Goal: Task Accomplishment & Management: Complete application form

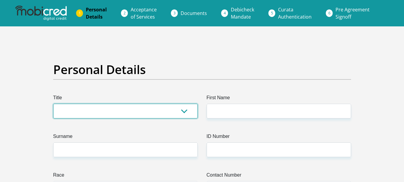
click at [173, 109] on select "Mr Ms Mrs Dr Other" at bounding box center [125, 111] width 145 height 15
select select "Mrs"
click at [53, 104] on select "Mr Ms Mrs Dr Other" at bounding box center [125, 111] width 145 height 15
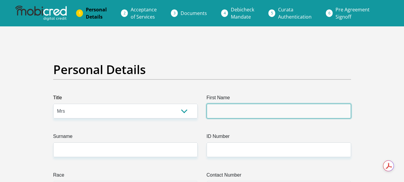
click at [238, 113] on input "First Name" at bounding box center [279, 111] width 145 height 15
type input "Lizzele"
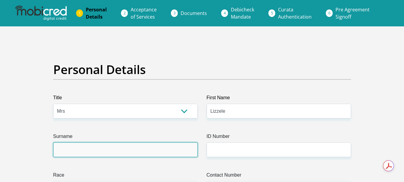
click at [155, 153] on input "Surname" at bounding box center [125, 149] width 145 height 15
type input "VERMEULEN"
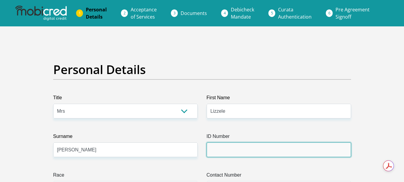
click at [232, 145] on input "ID Number" at bounding box center [279, 149] width 145 height 15
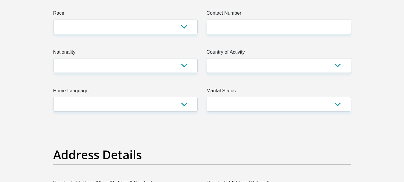
scroll to position [158, 0]
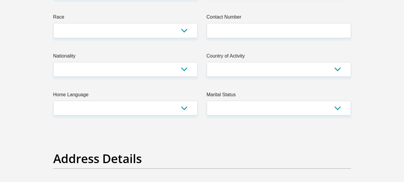
type input "8411020067089"
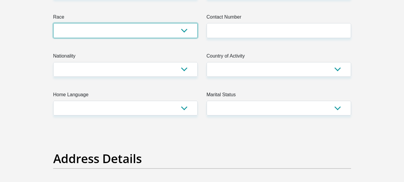
click at [180, 35] on select "Black Coloured Indian White Other" at bounding box center [125, 30] width 145 height 15
select select "4"
click at [53, 23] on select "Black Coloured Indian White Other" at bounding box center [125, 30] width 145 height 15
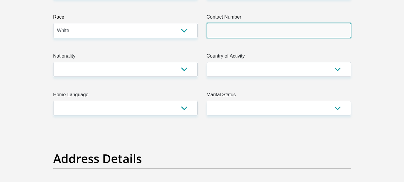
click at [229, 32] on input "Contact Number" at bounding box center [279, 30] width 145 height 15
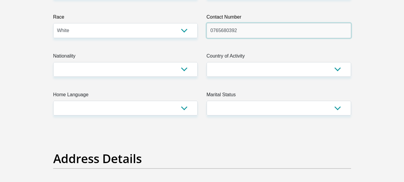
type input "0765680392"
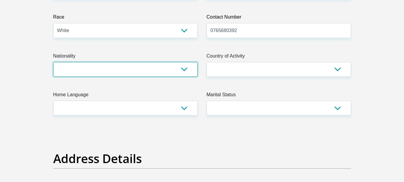
click at [174, 68] on select "South Africa Afghanistan Aland Islands Albania Algeria America Samoa American V…" at bounding box center [125, 69] width 145 height 15
select select "ZAF"
click at [53, 62] on select "South Africa Afghanistan Aland Islands Albania Algeria America Samoa American V…" at bounding box center [125, 69] width 145 height 15
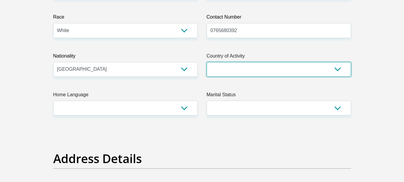
click at [216, 72] on select "South Africa Afghanistan Aland Islands Albania Algeria America Samoa American V…" at bounding box center [279, 69] width 145 height 15
select select "ZAF"
click at [207, 62] on select "South Africa Afghanistan Aland Islands Albania Algeria America Samoa American V…" at bounding box center [279, 69] width 145 height 15
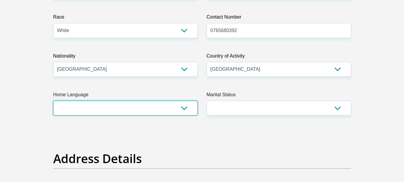
click at [166, 106] on select "Afrikaans English Sepedi South Ndebele Southern Sotho Swati Tsonga Tswana Venda…" at bounding box center [125, 108] width 145 height 15
select select "afr"
click at [53, 101] on select "Afrikaans English Sepedi South Ndebele Southern Sotho Swati Tsonga Tswana Venda…" at bounding box center [125, 108] width 145 height 15
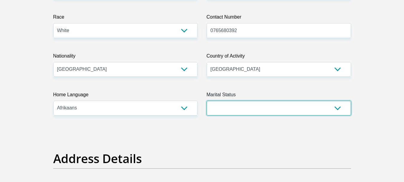
click at [232, 111] on select "Married ANC Single Divorced Widowed Married COP or Customary Law" at bounding box center [279, 108] width 145 height 15
select select "5"
click at [207, 101] on select "Married ANC Single Divorced Widowed Married COP or Customary Law" at bounding box center [279, 108] width 145 height 15
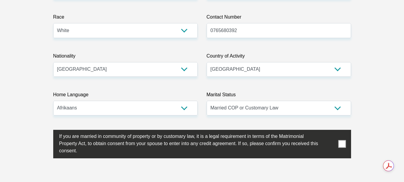
click at [338, 144] on label at bounding box center [202, 144] width 298 height 28
click at [47, 131] on input "checkbox" at bounding box center [47, 131] width 0 height 0
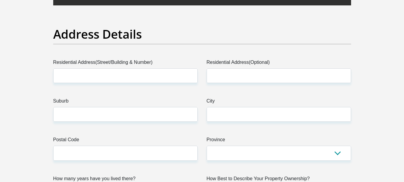
scroll to position [299, 0]
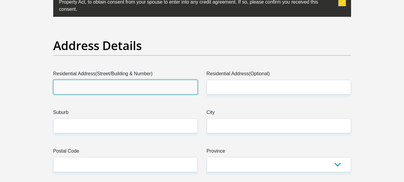
click at [151, 85] on input "Residential Address(Street/Building & Number)" at bounding box center [125, 87] width 145 height 15
type input "25 Lawerence street"
drag, startPoint x: 138, startPoint y: 82, endPoint x: 41, endPoint y: 87, distance: 97.1
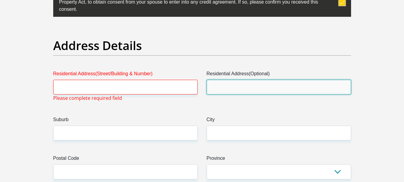
click at [220, 90] on input "Residential Address(Optional)" at bounding box center [279, 87] width 145 height 15
paste input "25 Lawerence street"
type input "25 Lawerence street"
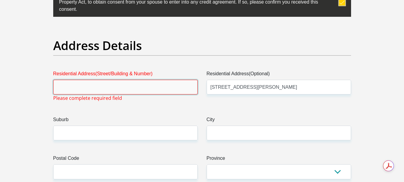
click at [94, 90] on input "Residential Address(Street/Building & Number)" at bounding box center [125, 87] width 145 height 15
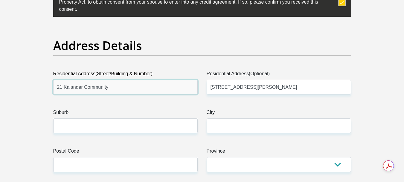
type input "21 Kalander Community"
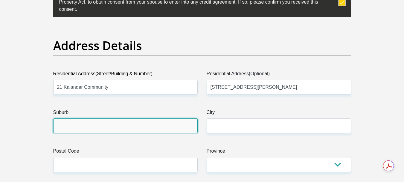
click at [82, 124] on input "Suburb" at bounding box center [125, 125] width 145 height 15
type input "Birchleigh"
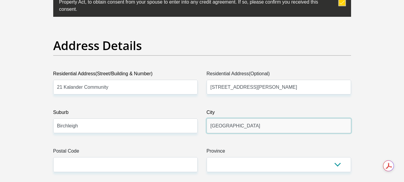
type input "Kempton Park"
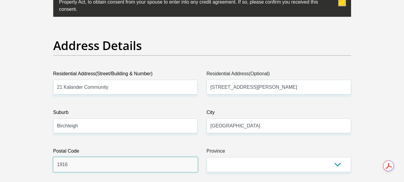
type input "1916"
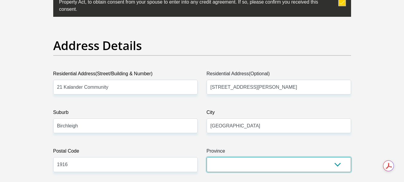
click at [335, 164] on select "Eastern Cape Free State Gauteng KwaZulu-Natal Limpopo Mpumalanga Northern Cape …" at bounding box center [279, 164] width 145 height 15
select select "Gauteng"
click at [207, 157] on select "Eastern Cape Free State Gauteng KwaZulu-Natal Limpopo Mpumalanga Northern Cape …" at bounding box center [279, 164] width 145 height 15
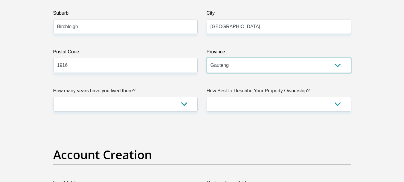
scroll to position [402, 0]
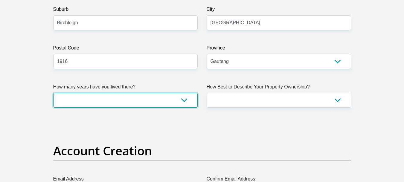
click at [194, 99] on select "less than 1 year 1-3 years 3-5 years 5+ years" at bounding box center [125, 100] width 145 height 15
select select "5"
click at [53, 93] on select "less than 1 year 1-3 years 3-5 years 5+ years" at bounding box center [125, 100] width 145 height 15
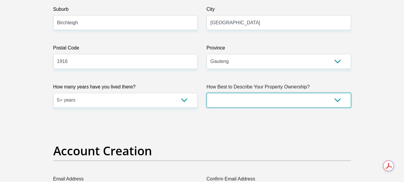
click at [325, 103] on select "Owned Rented Family Owned Company Dwelling" at bounding box center [279, 100] width 145 height 15
select select "Owned"
click at [207, 93] on select "Owned Rented Family Owned Company Dwelling" at bounding box center [279, 100] width 145 height 15
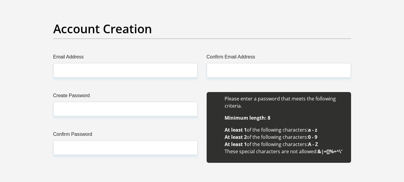
scroll to position [531, 0]
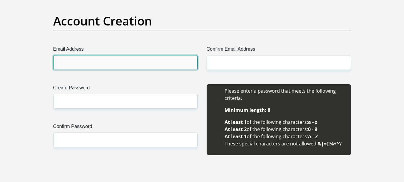
click at [153, 62] on input "Email Address" at bounding box center [125, 62] width 145 height 15
type input "lizzele28@gmail.com"
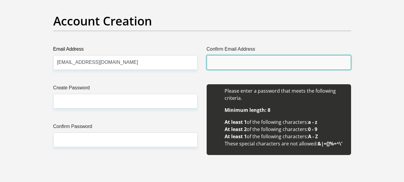
click at [221, 61] on input "Confirm Email Address" at bounding box center [279, 62] width 145 height 15
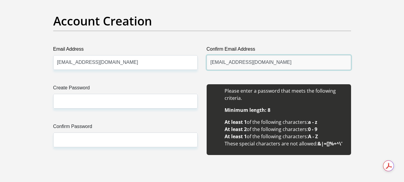
type input "lizzele28@gmail.com"
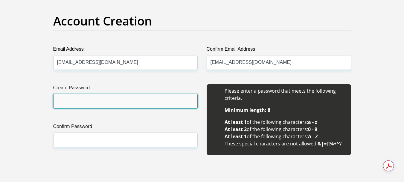
click at [130, 104] on input "Create Password" at bounding box center [125, 101] width 145 height 15
type input "Xan2010Zin2022!!"
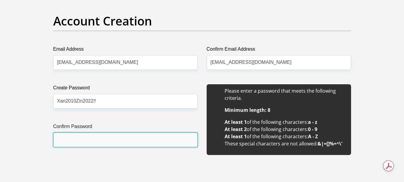
click at [114, 138] on input "Confirm Password" at bounding box center [125, 139] width 145 height 15
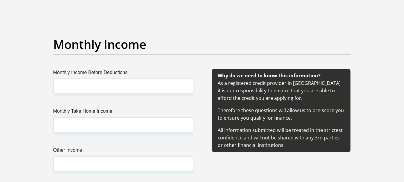
scroll to position [711, 0]
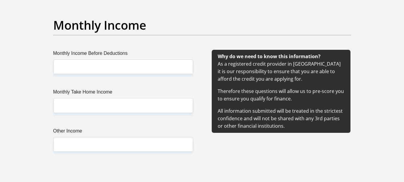
type input "Xan2010Zin2022!!"
click at [115, 56] on label "Monthly Income Before Deductions" at bounding box center [123, 55] width 140 height 10
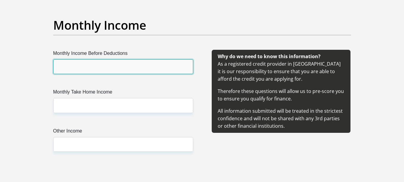
click at [115, 59] on input "Monthly Income Before Deductions" at bounding box center [123, 66] width 140 height 15
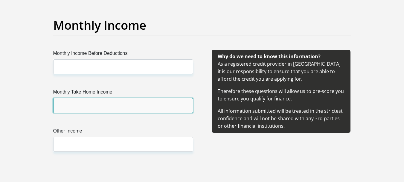
click at [87, 102] on input "Monthly Take Home Income" at bounding box center [123, 105] width 140 height 15
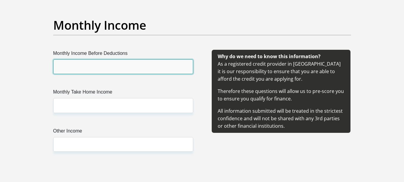
click at [71, 68] on input "Monthly Income Before Deductions" at bounding box center [123, 66] width 140 height 15
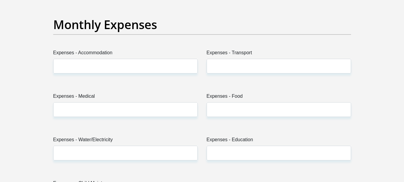
scroll to position [884, 0]
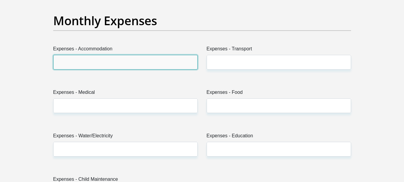
click at [152, 66] on input "Expenses - Accommodation" at bounding box center [125, 62] width 145 height 15
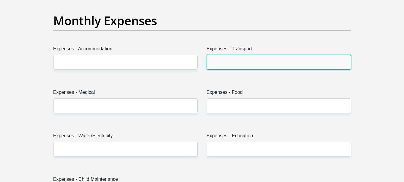
click at [216, 62] on input "Expenses - Transport" at bounding box center [279, 62] width 145 height 15
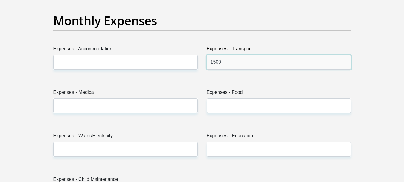
type input "1500"
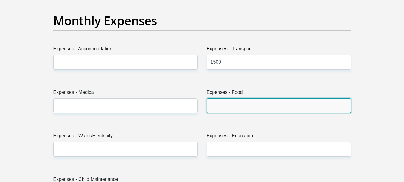
click at [236, 105] on input "Expenses - Food" at bounding box center [279, 105] width 145 height 15
type input "2000"
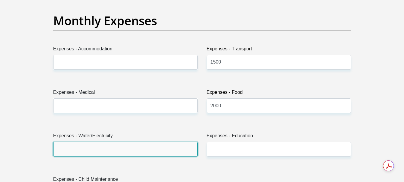
click at [110, 149] on input "Expenses - Water/Electricity" at bounding box center [125, 149] width 145 height 15
type input "7000"
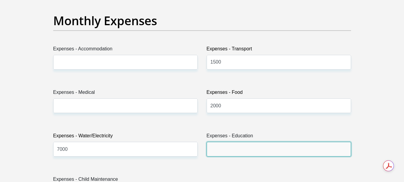
click at [224, 152] on input "Expenses - Education" at bounding box center [279, 149] width 145 height 15
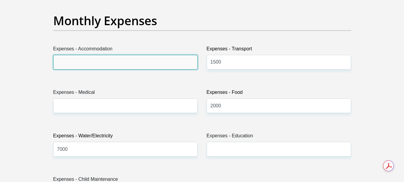
click at [60, 62] on input "Expenses - Accommodation" at bounding box center [125, 62] width 145 height 15
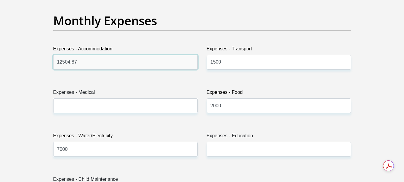
type input "12504.87"
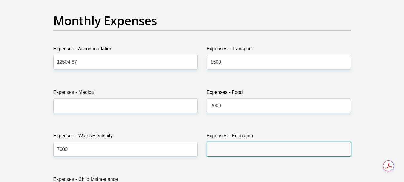
click at [246, 148] on input "Expenses - Education" at bounding box center [279, 149] width 145 height 15
click at [254, 151] on input "Expenses - Education" at bounding box center [279, 149] width 145 height 15
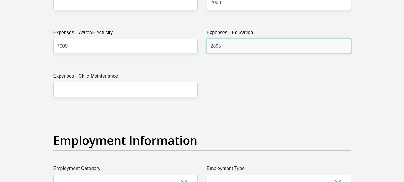
scroll to position [1014, 0]
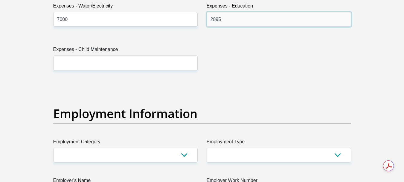
type input "2895"
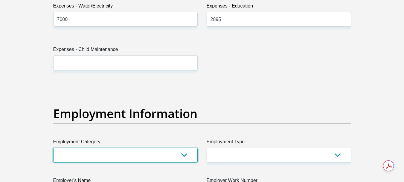
click at [148, 156] on select "AGRICULTURE ALCOHOL & TOBACCO CONSTRUCTION MATERIALS METALLURGY EQUIPMENT FOR R…" at bounding box center [125, 154] width 145 height 15
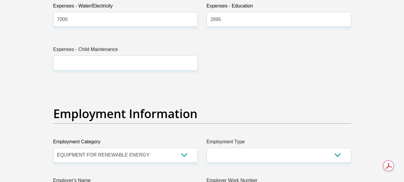
click at [223, 79] on div "Title Mr Ms Mrs Dr Other First Name Lizzele Surname VERMEULEN ID Number 8411020…" at bounding box center [202, 67] width 307 height 1975
click at [186, 155] on select "AGRICULTURE ALCOHOL & TOBACCO CONSTRUCTION MATERIALS METALLURGY EQUIPMENT FOR R…" at bounding box center [125, 154] width 145 height 15
select select "67"
click at [53, 147] on select "AGRICULTURE ALCOHOL & TOBACCO CONSTRUCTION MATERIALS METALLURGY EQUIPMENT FOR R…" at bounding box center [125, 154] width 145 height 15
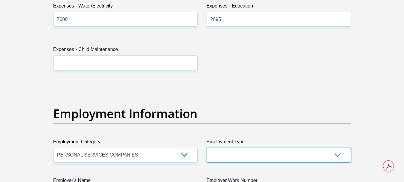
click at [262, 158] on select "College/Lecturer Craft Seller Creative Driver Executive Farmer Forces - Non Com…" at bounding box center [279, 154] width 145 height 15
select select "Office Staff/Clerk"
click at [207, 147] on select "College/Lecturer Craft Seller Creative Driver Executive Farmer Forces - Non Com…" at bounding box center [279, 154] width 145 height 15
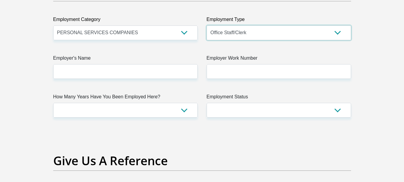
scroll to position [1147, 0]
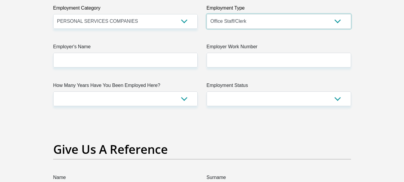
click at [338, 21] on select "College/Lecturer Craft Seller Creative Driver Executive Farmer Forces - Non Com…" at bounding box center [279, 21] width 145 height 15
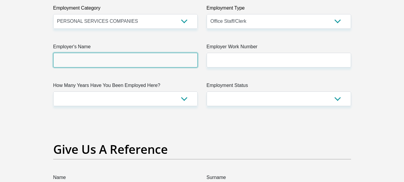
click at [151, 60] on input "Employer's Name" at bounding box center [125, 60] width 145 height 15
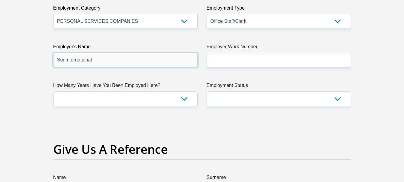
click at [65, 61] on input "SunInternational" at bounding box center [125, 60] width 145 height 15
type input "S"
type input "SunInternational"
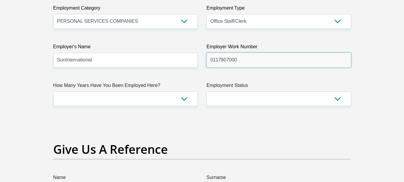
type input "0117807000"
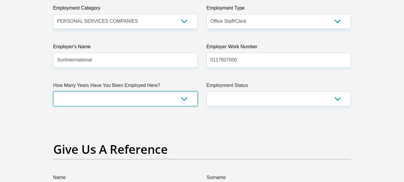
click at [185, 98] on select "less than 1 year 1-3 years 3-5 years 5+ years" at bounding box center [125, 98] width 145 height 15
select select "60"
click at [53, 91] on select "less than 1 year 1-3 years 3-5 years 5+ years" at bounding box center [125, 98] width 145 height 15
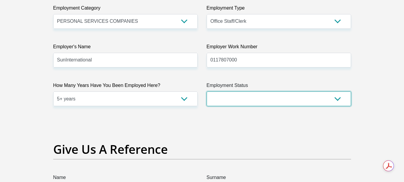
click at [255, 98] on select "Permanent/Full-time Part-time/Casual Contract Worker Self-Employed Housewife Re…" at bounding box center [279, 98] width 145 height 15
select select "1"
click at [207, 91] on select "Permanent/Full-time Part-time/Casual Contract Worker Self-Employed Housewife Re…" at bounding box center [279, 98] width 145 height 15
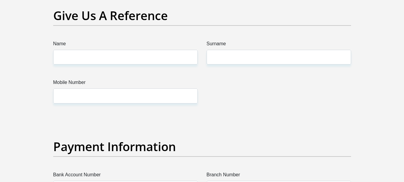
scroll to position [1311, 0]
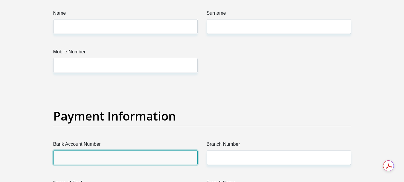
click at [137, 153] on input "Bank Account Number" at bounding box center [125, 157] width 145 height 15
type input "1585506664"
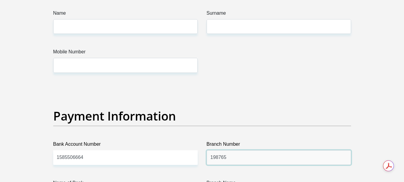
type input "198765"
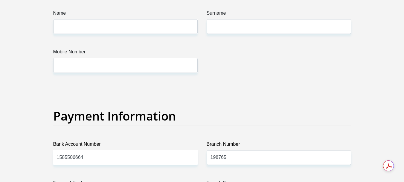
scroll to position [1416, 0]
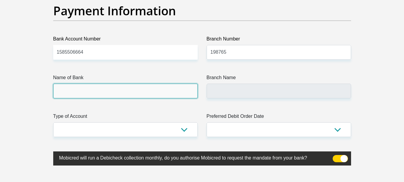
type input "NEDBANK"
type input "NEDBANK SOUTH AFRICA"
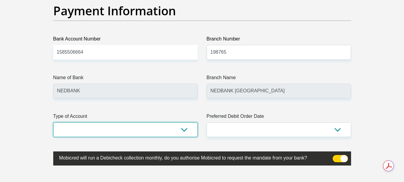
click at [186, 128] on select "Cheque Savings" at bounding box center [125, 129] width 145 height 15
select select "CUR"
click at [53, 122] on select "Cheque Savings" at bounding box center [125, 129] width 145 height 15
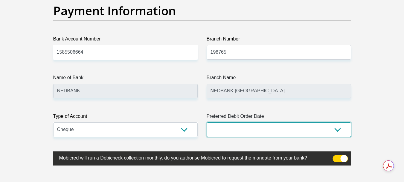
click at [335, 129] on select "1st 2nd 3rd 4th 5th 7th 18th 19th 20th 21st 22nd 23rd 24th 25th 26th 27th 28th …" at bounding box center [279, 129] width 145 height 15
select select "26"
click at [207, 122] on select "1st 2nd 3rd 4th 5th 7th 18th 19th 20th 21st 22nd 23rd 24th 25th 26th 27th 28th …" at bounding box center [279, 129] width 145 height 15
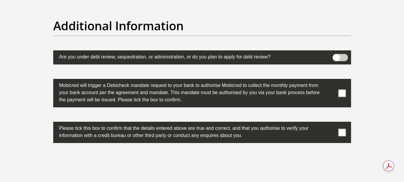
scroll to position [1893, 0]
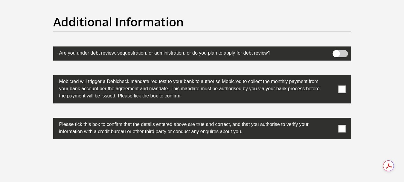
click at [343, 127] on span at bounding box center [341, 127] width 7 height 7
click at [330, 119] on input "checkbox" at bounding box center [330, 119] width 0 height 0
click at [342, 88] on span at bounding box center [341, 88] width 7 height 7
click at [330, 76] on input "checkbox" at bounding box center [330, 76] width 0 height 0
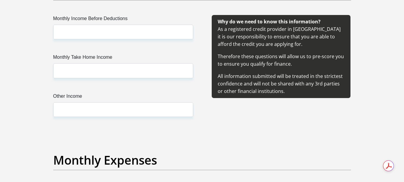
scroll to position [730, 0]
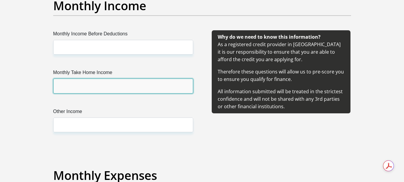
click at [178, 85] on input "Monthly Take Home Income" at bounding box center [123, 85] width 140 height 15
type input "25000"
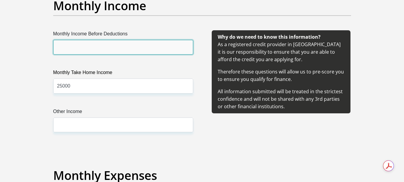
click at [78, 43] on input "Monthly Income Before Deductions" at bounding box center [123, 47] width 140 height 15
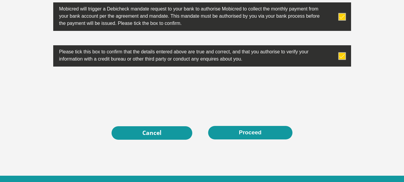
scroll to position [1993, 0]
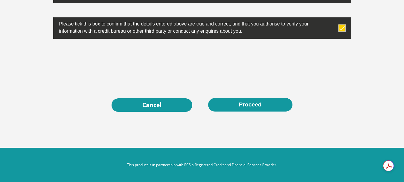
type input "45000"
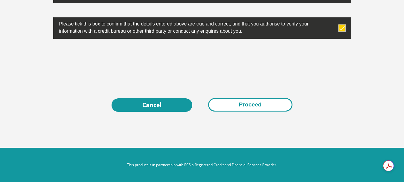
click at [250, 107] on button "Proceed" at bounding box center [250, 104] width 84 height 13
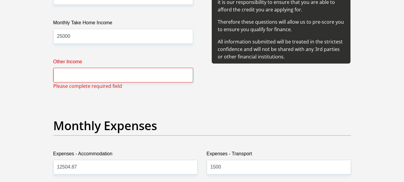
scroll to position [772, 0]
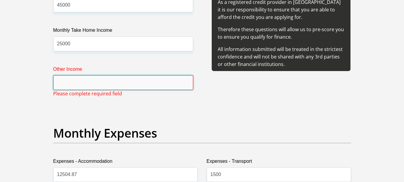
click at [164, 86] on input "Other Income" at bounding box center [123, 82] width 140 height 15
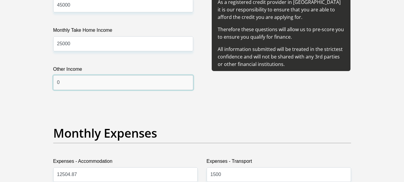
type input "0"
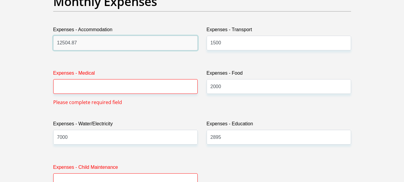
scroll to position [907, 0]
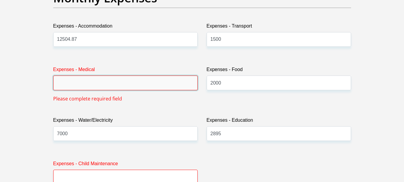
click at [167, 79] on input "Expenses - Medical" at bounding box center [125, 82] width 145 height 15
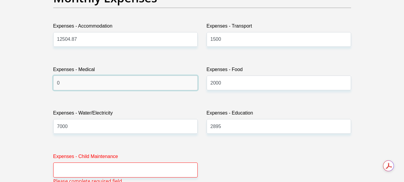
type input "0"
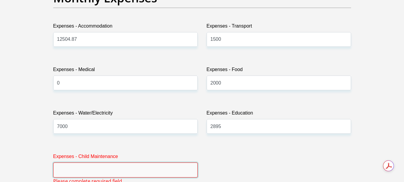
click at [117, 173] on input "Expenses - Child Maintenance" at bounding box center [125, 169] width 145 height 15
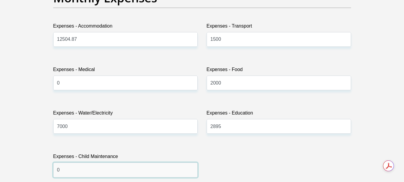
type input "0"
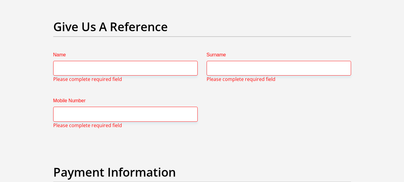
scroll to position [1274, 0]
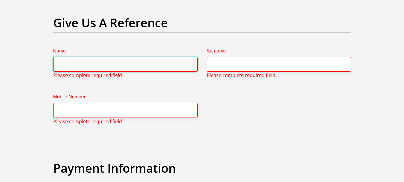
click at [129, 63] on input "Name" at bounding box center [125, 64] width 145 height 15
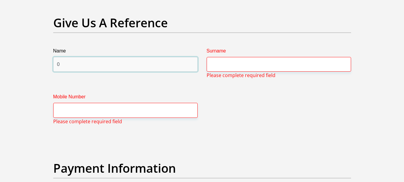
type input "0"
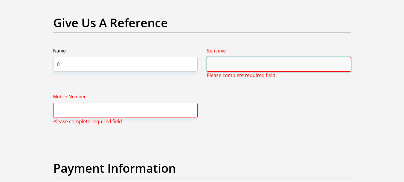
click at [228, 63] on input "Surname" at bounding box center [279, 64] width 145 height 15
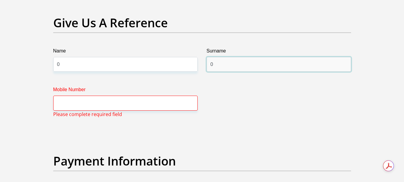
type input "0"
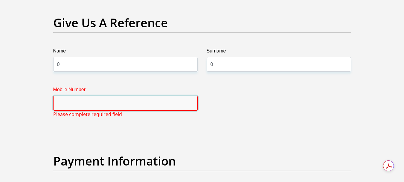
click at [144, 104] on input "Mobile Number" at bounding box center [125, 102] width 145 height 15
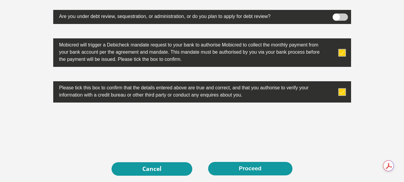
scroll to position [1948, 0]
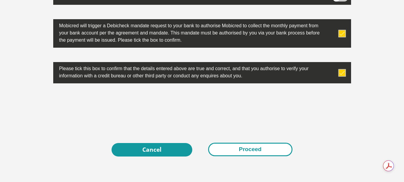
type input "0"
click at [259, 148] on button "Proceed" at bounding box center [250, 148] width 84 height 13
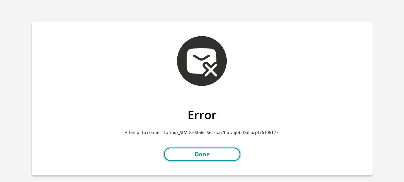
click at [231, 152] on link "Done" at bounding box center [202, 153] width 77 height 13
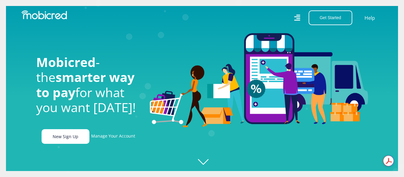
click at [60, 140] on link "New Sign Up" at bounding box center [66, 136] width 48 height 15
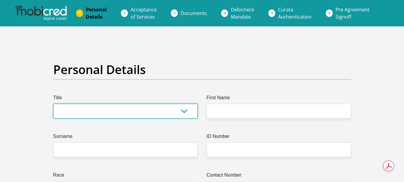
click at [183, 115] on select "Mr Ms Mrs Dr Other" at bounding box center [125, 111] width 145 height 15
select select "Mrs"
click at [53, 104] on select "Mr Ms Mrs Dr Other" at bounding box center [125, 111] width 145 height 15
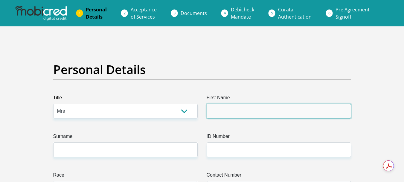
click at [250, 107] on input "First Name" at bounding box center [279, 111] width 145 height 15
type input "Lizzele"
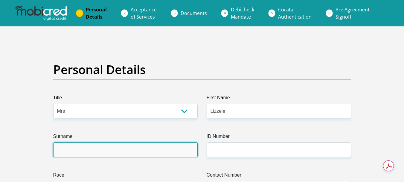
click at [183, 153] on input "Surname" at bounding box center [125, 149] width 145 height 15
type input "VERMEULEN"
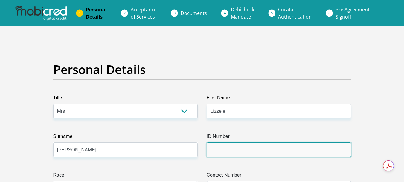
click at [233, 153] on input "ID Number" at bounding box center [279, 149] width 145 height 15
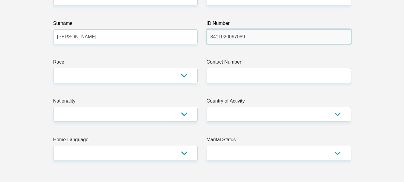
scroll to position [116, 0]
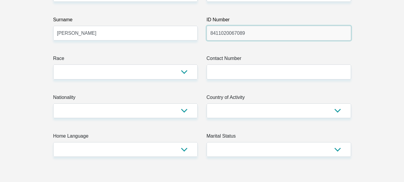
type input "8411020067089"
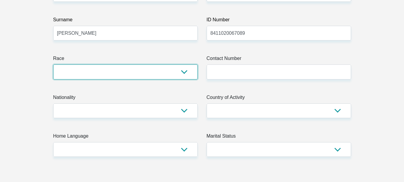
click at [182, 71] on select "Black Coloured Indian White Other" at bounding box center [125, 71] width 145 height 15
select select "4"
click at [53, 64] on select "Black Coloured Indian White Other" at bounding box center [125, 71] width 145 height 15
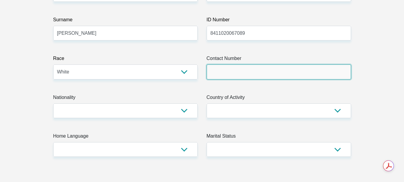
click at [225, 72] on input "Contact Number" at bounding box center [279, 71] width 145 height 15
type input "0765680392"
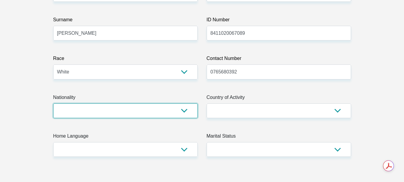
click at [187, 111] on select "South Africa Afghanistan Aland Islands Albania Algeria America Samoa American V…" at bounding box center [125, 110] width 145 height 15
select select "ZAF"
click at [53, 103] on select "South Africa Afghanistan Aland Islands Albania Algeria America Samoa American V…" at bounding box center [125, 110] width 145 height 15
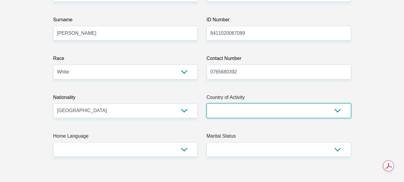
click at [264, 111] on select "South Africa Afghanistan Aland Islands Albania Algeria America Samoa American V…" at bounding box center [279, 110] width 145 height 15
select select "ZAF"
click at [207, 103] on select "South Africa Afghanistan Aland Islands Albania Algeria America Samoa American V…" at bounding box center [279, 110] width 145 height 15
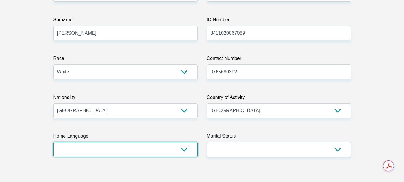
click at [187, 153] on select "Afrikaans English Sepedi South Ndebele Southern Sotho Swati Tsonga Tswana Venda…" at bounding box center [125, 149] width 145 height 15
select select "afr"
click at [53, 142] on select "Afrikaans English Sepedi South Ndebele Southern Sotho Swati Tsonga Tswana Venda…" at bounding box center [125, 149] width 145 height 15
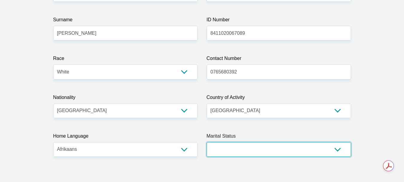
click at [247, 155] on select "Married ANC Single Divorced Widowed Married COP or Customary Law" at bounding box center [279, 149] width 145 height 15
select select "5"
click at [207, 142] on select "Married ANC Single Divorced Widowed Married COP or Customary Law" at bounding box center [279, 149] width 145 height 15
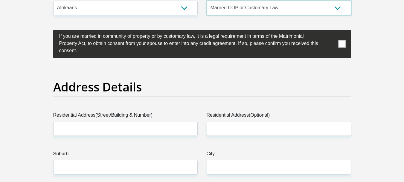
scroll to position [292, 0]
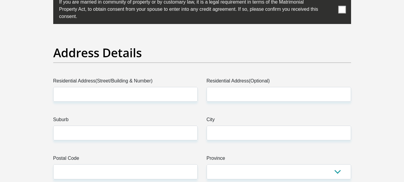
click at [346, 9] on label at bounding box center [202, 10] width 298 height 28
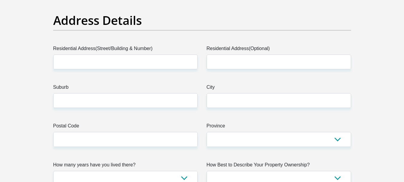
scroll to position [328, 0]
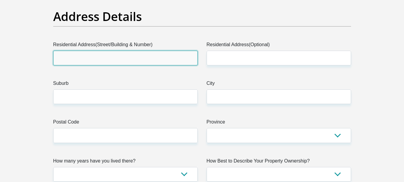
click at [185, 62] on input "Residential Address(Street/Building & Number)" at bounding box center [125, 58] width 145 height 15
type input "21 Kalander Community"
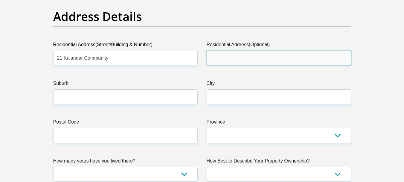
click at [216, 61] on input "Residential Address(Optional)" at bounding box center [279, 58] width 145 height 15
click at [226, 60] on input "25 Lawerence street" at bounding box center [279, 58] width 145 height 15
type input "25 Lawrence street"
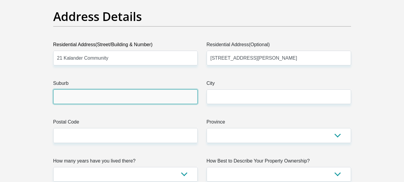
click at [138, 95] on input "Suburb" at bounding box center [125, 96] width 145 height 15
type input "Birchleigh"
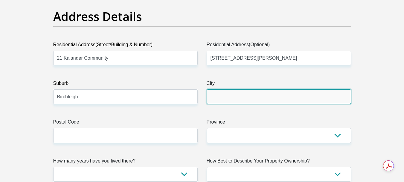
click at [223, 93] on input "City" at bounding box center [279, 96] width 145 height 15
type input "Kempton Park"
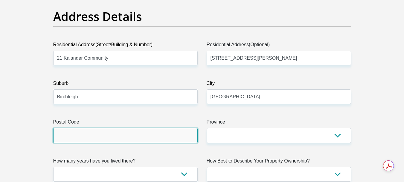
click at [148, 136] on input "Postal Code" at bounding box center [125, 135] width 145 height 15
type input "1916"
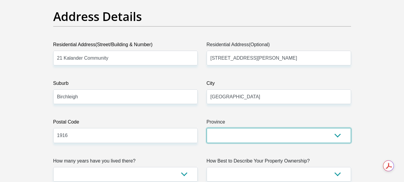
click at [243, 134] on select "Eastern Cape Free State Gauteng KwaZulu-Natal Limpopo Mpumalanga Northern Cape …" at bounding box center [279, 135] width 145 height 15
select select "Gauteng"
click at [207, 128] on select "Eastern Cape Free State Gauteng KwaZulu-Natal Limpopo Mpumalanga Northern Cape …" at bounding box center [279, 135] width 145 height 15
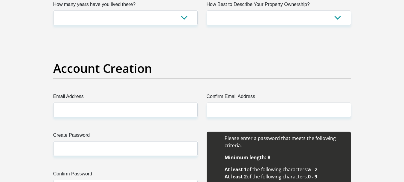
scroll to position [473, 0]
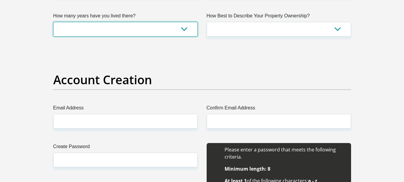
click at [184, 29] on select "less than 1 year 1-3 years 3-5 years 5+ years" at bounding box center [125, 29] width 145 height 15
select select "5"
click at [53, 22] on select "less than 1 year 1-3 years 3-5 years 5+ years" at bounding box center [125, 29] width 145 height 15
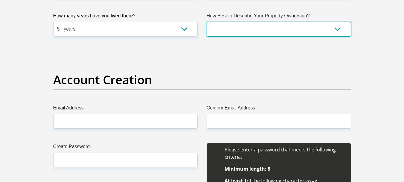
click at [332, 30] on select "Owned Rented Family Owned Company Dwelling" at bounding box center [279, 29] width 145 height 15
select select "Owned"
click at [207, 22] on select "Owned Rented Family Owned Company Dwelling" at bounding box center [279, 29] width 145 height 15
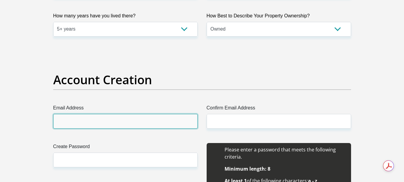
click at [140, 122] on input "Email Address" at bounding box center [125, 121] width 145 height 15
type input "lizzele28@gmail.com"
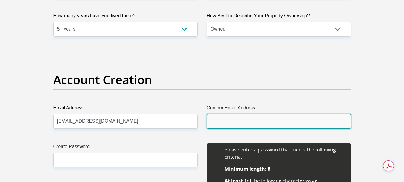
click at [223, 121] on input "Confirm Email Address" at bounding box center [279, 121] width 145 height 15
type input "lizzele28@gmail.com"
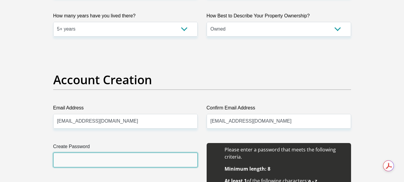
click at [157, 155] on input "Create Password" at bounding box center [125, 159] width 145 height 15
type input "Xan2010Zin2022!!"
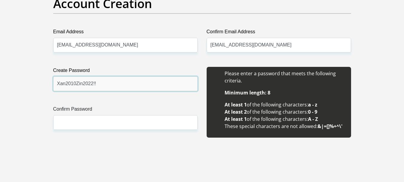
scroll to position [560, 0]
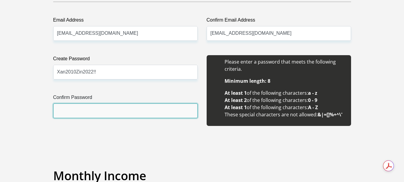
click at [142, 110] on input "Confirm Password" at bounding box center [125, 110] width 145 height 15
type input "Xan2010Zin2022!!"
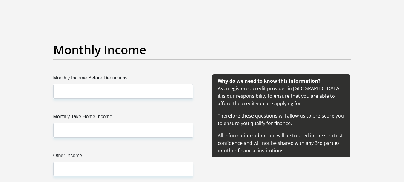
scroll to position [690, 0]
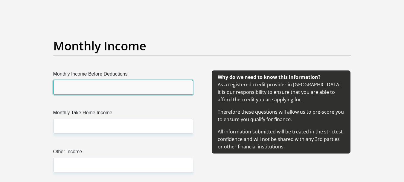
click at [121, 90] on input "Monthly Income Before Deductions" at bounding box center [123, 87] width 140 height 15
type input "45000"
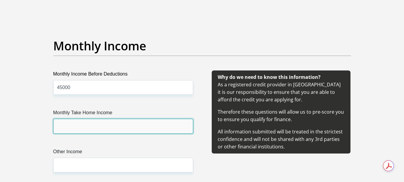
click at [105, 124] on input "Monthly Take Home Income" at bounding box center [123, 125] width 140 height 15
type input "25000"
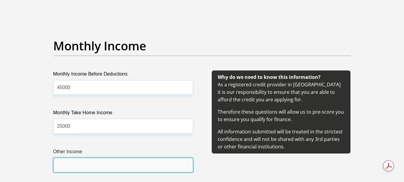
click at [86, 168] on input "Other Income" at bounding box center [123, 164] width 140 height 15
type input "0"
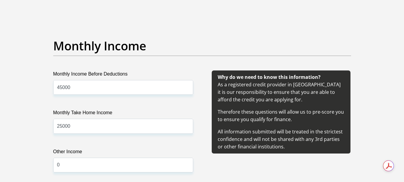
scroll to position [856, 0]
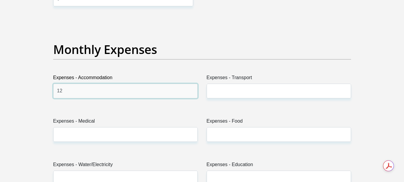
type input "12504.87"
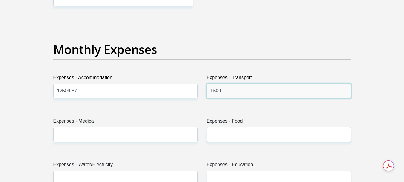
type input "1500"
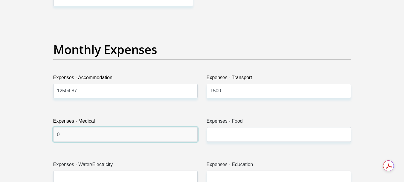
type input "0"
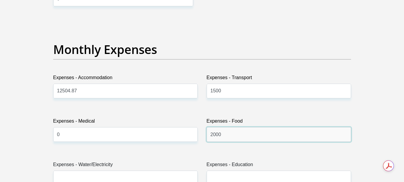
type input "2000"
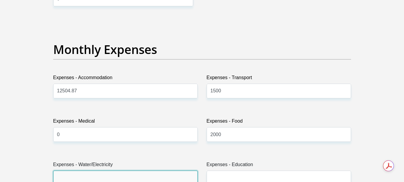
scroll to position [859, 0]
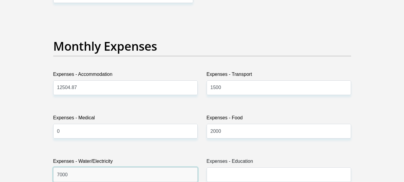
type input "7000"
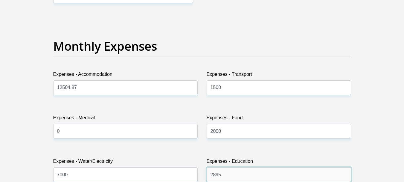
type input "2895"
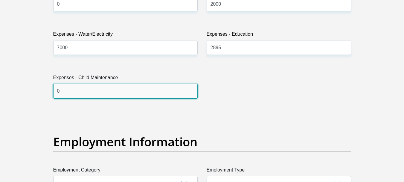
type input "0"
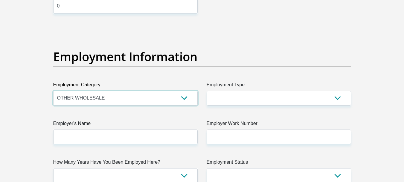
scroll to position [1078, 0]
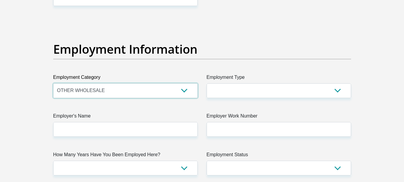
click at [185, 89] on select "AGRICULTURE ALCOHOL & TOBACCO CONSTRUCTION MATERIALS METALLURGY EQUIPMENT FOR R…" at bounding box center [125, 90] width 145 height 15
click at [209, 48] on h2 "Employment Information" at bounding box center [202, 49] width 298 height 14
click at [184, 89] on select "AGRICULTURE ALCOHOL & TOBACCO CONSTRUCTION MATERIALS METALLURGY EQUIPMENT FOR R…" at bounding box center [125, 90] width 145 height 15
select select "67"
click at [53, 83] on select "AGRICULTURE ALCOHOL & TOBACCO CONSTRUCTION MATERIALS METALLURGY EQUIPMENT FOR R…" at bounding box center [125, 90] width 145 height 15
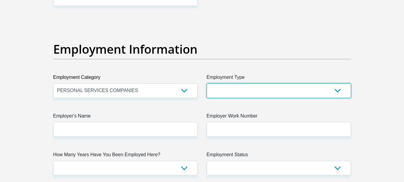
click at [245, 87] on select "College/Lecturer Craft Seller Creative Driver Executive Farmer Forces - Non Com…" at bounding box center [279, 90] width 145 height 15
select select "Office Staff/Clerk"
click at [207, 83] on select "College/Lecturer Craft Seller Creative Driver Executive Farmer Forces - Non Com…" at bounding box center [279, 90] width 145 height 15
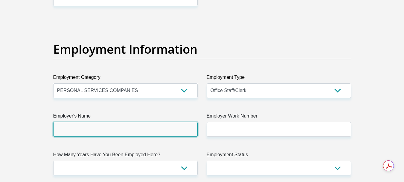
click at [179, 133] on input "Employer's Name" at bounding box center [125, 129] width 145 height 15
type input "SunInternational"
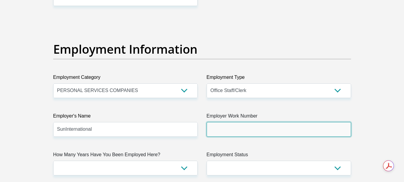
click at [232, 130] on input "Employer Work Number" at bounding box center [279, 129] width 145 height 15
type input "0117807000"
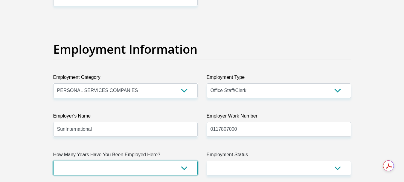
click at [123, 165] on select "less than 1 year 1-3 years 3-5 years 5+ years" at bounding box center [125, 167] width 145 height 15
select select "60"
click at [53, 160] on select "less than 1 year 1-3 years 3-5 years 5+ years" at bounding box center [125, 167] width 145 height 15
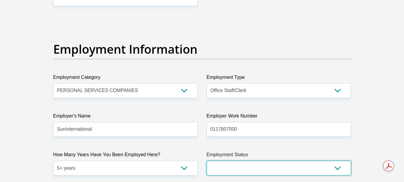
click at [237, 165] on select "Permanent/Full-time Part-time/Casual Contract Worker Self-Employed Housewife Re…" at bounding box center [279, 167] width 145 height 15
select select "1"
click at [207, 160] on select "Permanent/Full-time Part-time/Casual Contract Worker Self-Employed Housewife Re…" at bounding box center [279, 167] width 145 height 15
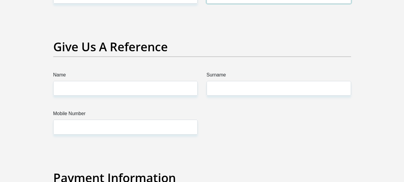
scroll to position [1257, 0]
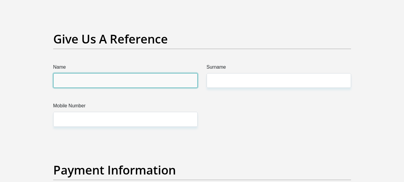
click at [142, 86] on input "Name" at bounding box center [125, 80] width 145 height 15
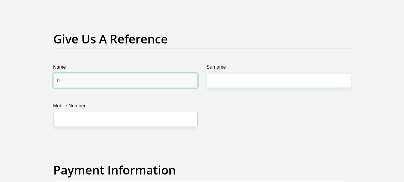
type input "0"
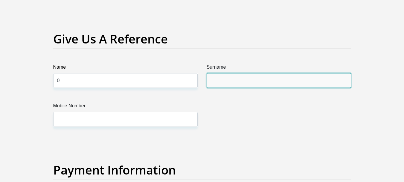
click at [223, 77] on input "Surname" at bounding box center [279, 80] width 145 height 15
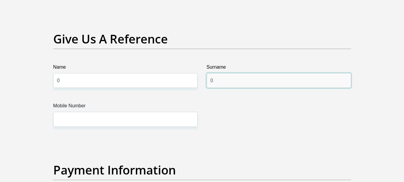
type input "0"
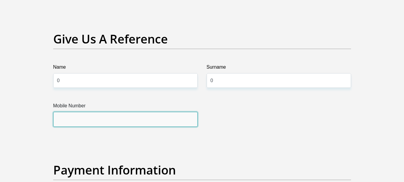
type input "0"
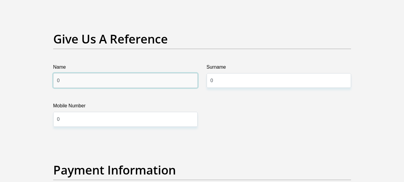
click at [60, 84] on input "0" at bounding box center [125, 80] width 145 height 15
type input "n/a"
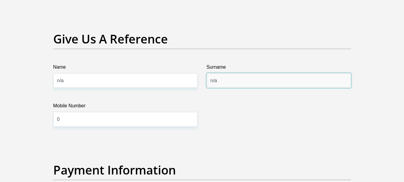
type input "n/a"
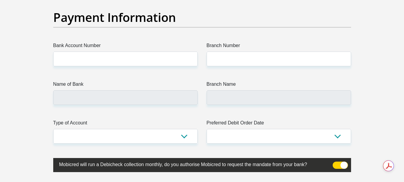
scroll to position [1417, 0]
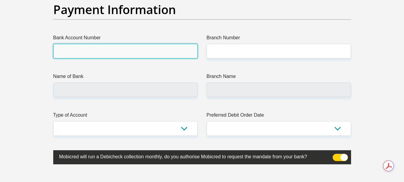
click at [99, 50] on input "Bank Account Number" at bounding box center [125, 51] width 145 height 15
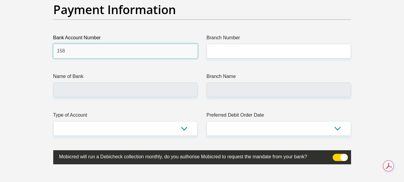
type input "1585506664"
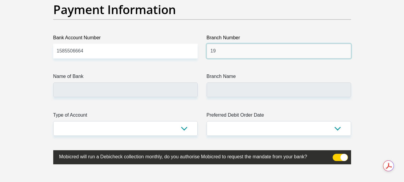
type input "198765"
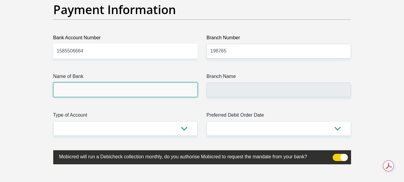
type input "NEDBANK"
type input "NEDBANK SOUTH AFRICA"
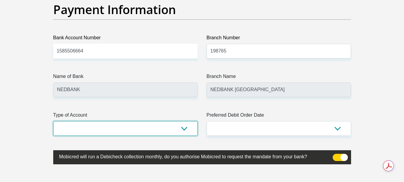
click at [145, 127] on select "Cheque Savings" at bounding box center [125, 128] width 145 height 15
select select "CUR"
click at [53, 121] on select "Cheque Savings" at bounding box center [125, 128] width 145 height 15
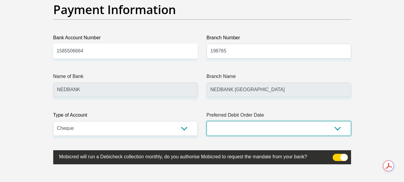
click at [253, 127] on select "1st 2nd 3rd 4th 5th 7th 18th 19th 20th 21st 22nd 23rd 24th 25th 26th 27th 28th …" at bounding box center [279, 128] width 145 height 15
select select "26"
click at [207, 121] on select "1st 2nd 3rd 4th 5th 7th 18th 19th 20th 21st 22nd 23rd 24th 25th 26th 27th 28th …" at bounding box center [279, 128] width 145 height 15
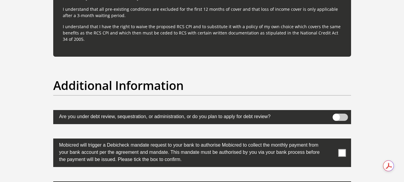
scroll to position [1882, 0]
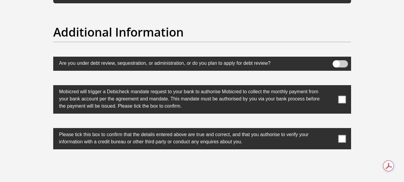
click at [341, 95] on span at bounding box center [341, 98] width 7 height 7
click at [330, 86] on input "checkbox" at bounding box center [330, 86] width 0 height 0
click at [342, 140] on span at bounding box center [341, 138] width 7 height 7
click at [330, 129] on input "checkbox" at bounding box center [330, 129] width 0 height 0
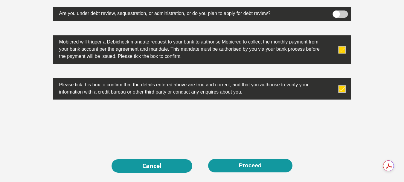
scroll to position [1989, 0]
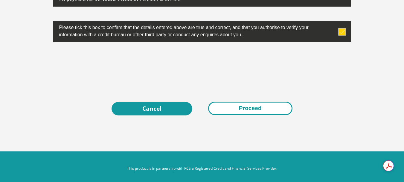
click at [233, 109] on button "Proceed" at bounding box center [250, 107] width 84 height 13
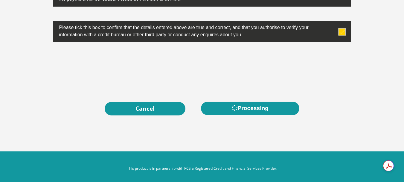
scroll to position [0, 0]
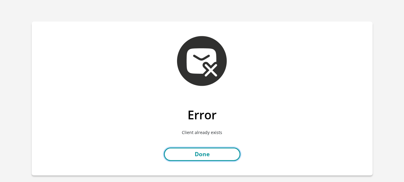
click at [198, 153] on link "Done" at bounding box center [202, 153] width 77 height 13
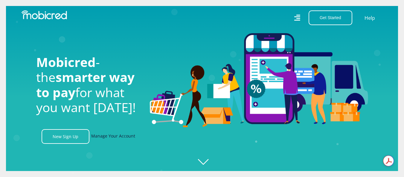
click at [117, 137] on link "Manage Your Account" at bounding box center [113, 136] width 44 height 15
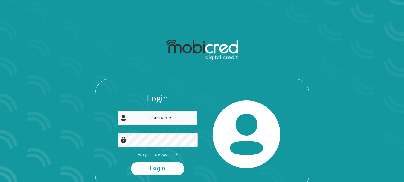
click at [145, 119] on input "email" at bounding box center [158, 117] width 80 height 15
type input "[EMAIL_ADDRESS][DOMAIN_NAME]"
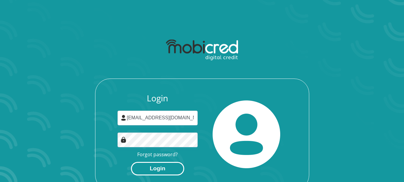
click at [148, 171] on button "Login" at bounding box center [157, 168] width 53 height 13
